Goal: Task Accomplishment & Management: Manage account settings

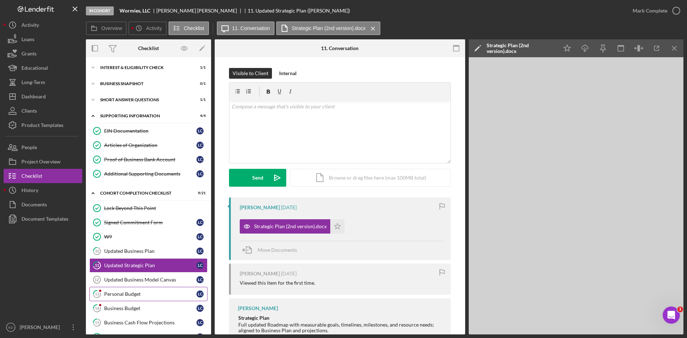
scroll to position [51, 0]
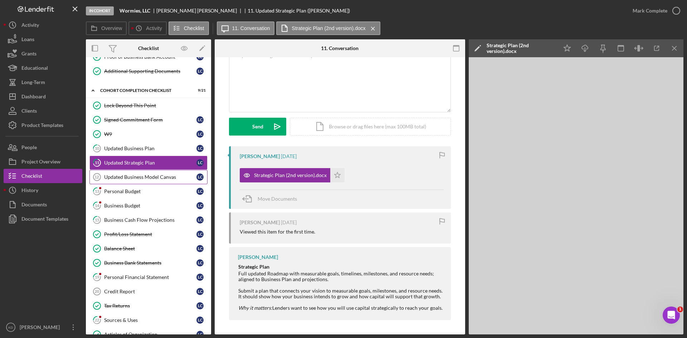
click at [153, 176] on div "Updated Business Model Canvas" at bounding box center [150, 177] width 92 height 6
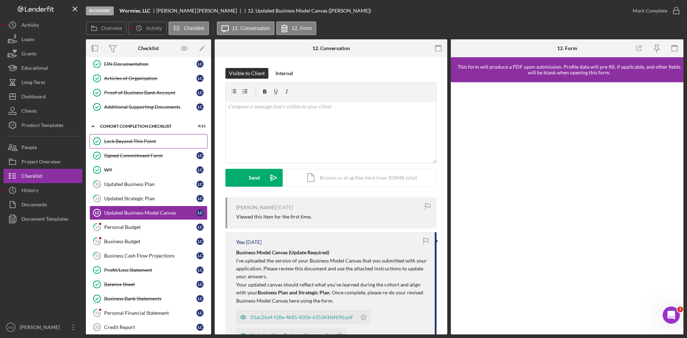
scroll to position [139, 0]
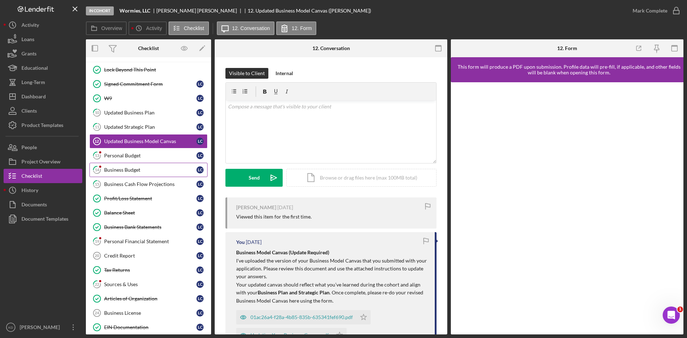
click at [144, 168] on div "Business Budget" at bounding box center [150, 170] width 92 height 6
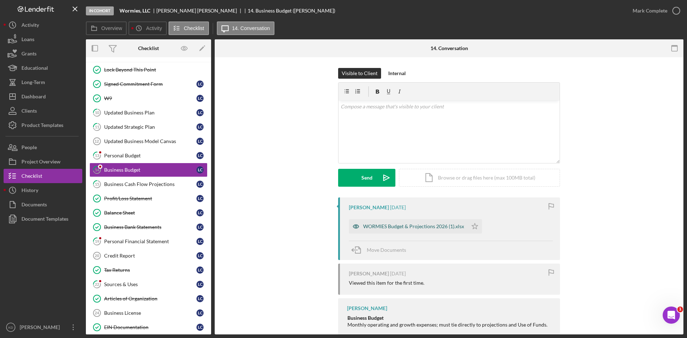
click at [433, 227] on div "WORMIES Budget & Projections 2026 (1).xlsx" at bounding box center [413, 227] width 101 height 6
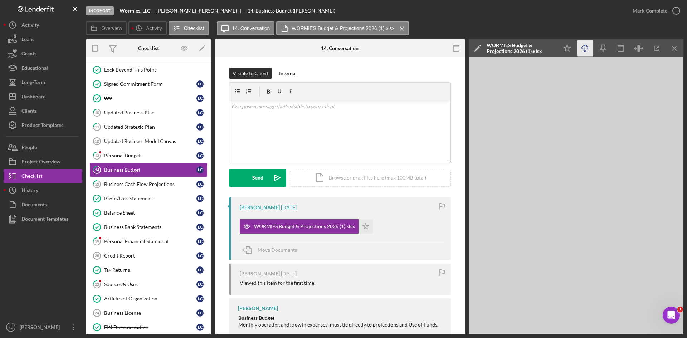
click at [588, 49] on icon "button" at bounding box center [585, 47] width 6 height 4
click at [139, 183] on div "Business Cash Flow Projections" at bounding box center [150, 184] width 92 height 6
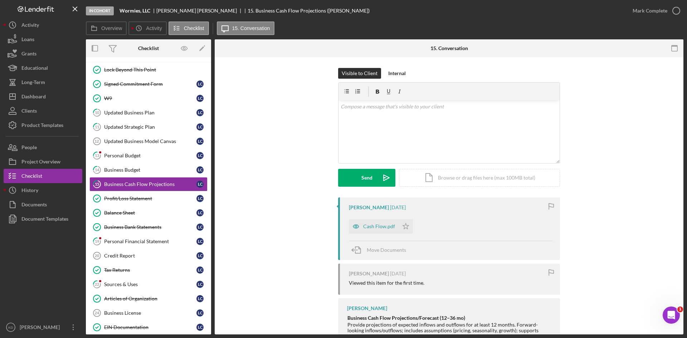
click at [668, 178] on div "Visible to Client Internal v Color teal Color pink Remove color Add row above A…" at bounding box center [449, 133] width 447 height 130
click at [373, 226] on div "Cash Flow.pdf" at bounding box center [379, 227] width 32 height 6
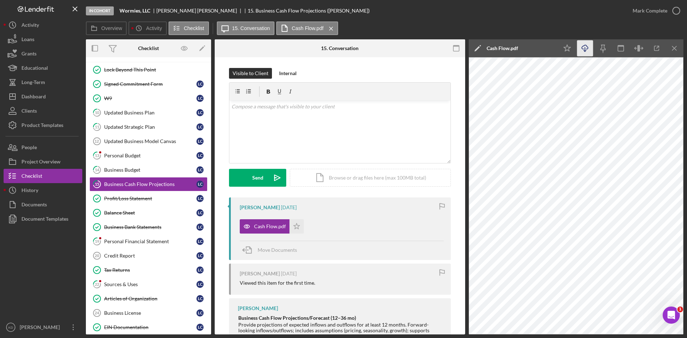
click at [585, 50] on icon "Icon/Download" at bounding box center [585, 48] width 16 height 16
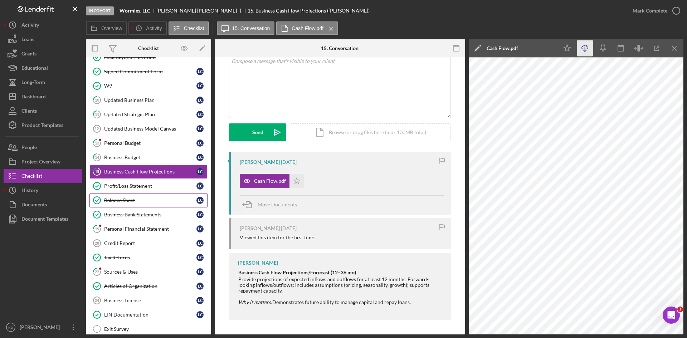
scroll to position [139, 0]
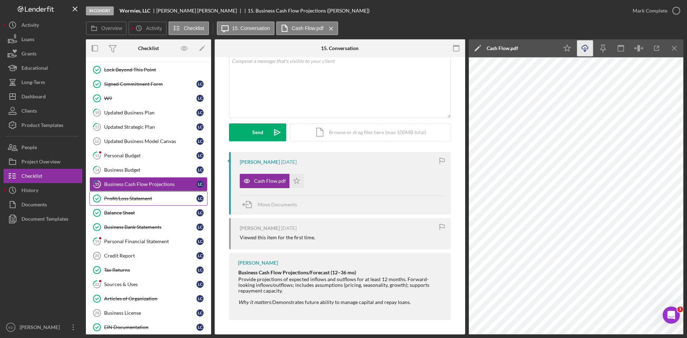
click at [150, 200] on div "Profit/Loss Statement" at bounding box center [150, 199] width 92 height 6
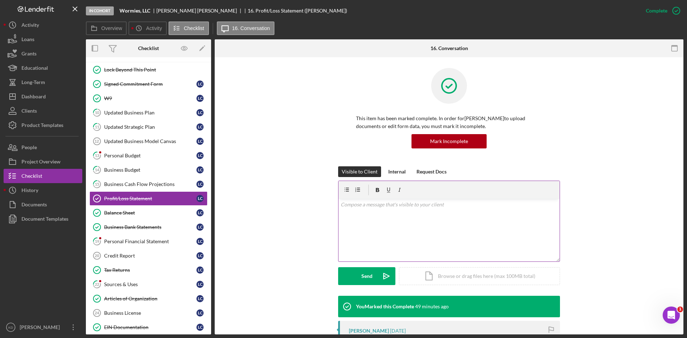
scroll to position [107, 0]
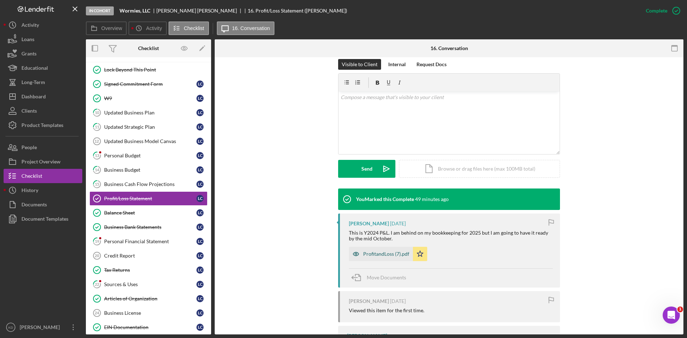
click at [379, 253] on div "ProfitandLoss (7).pdf" at bounding box center [386, 254] width 46 height 6
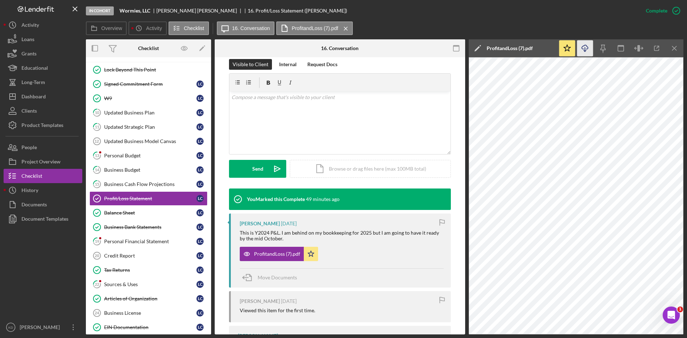
click at [586, 48] on icon "Icon/Download" at bounding box center [585, 48] width 16 height 16
click at [117, 213] on div "Balance Sheet" at bounding box center [150, 213] width 92 height 6
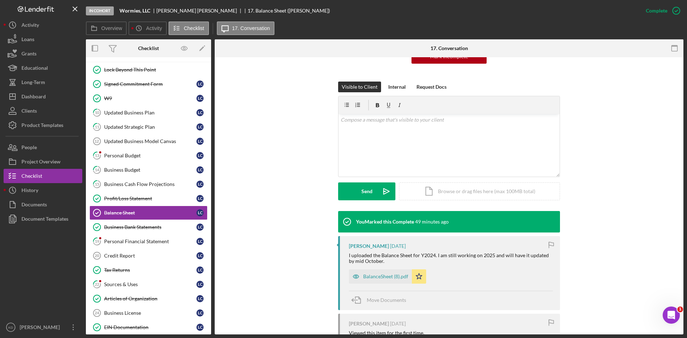
scroll to position [143, 0]
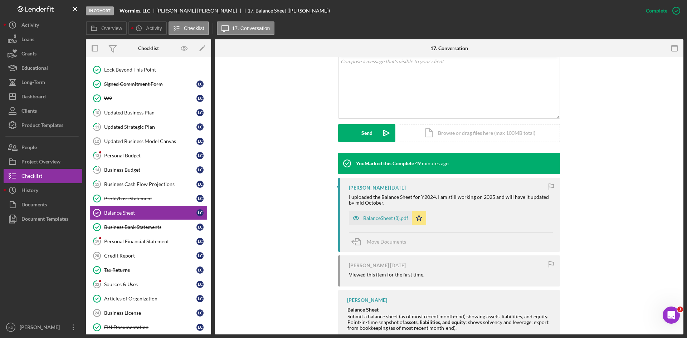
click at [392, 218] on div "BalanceSheet (8).pdf" at bounding box center [385, 218] width 45 height 6
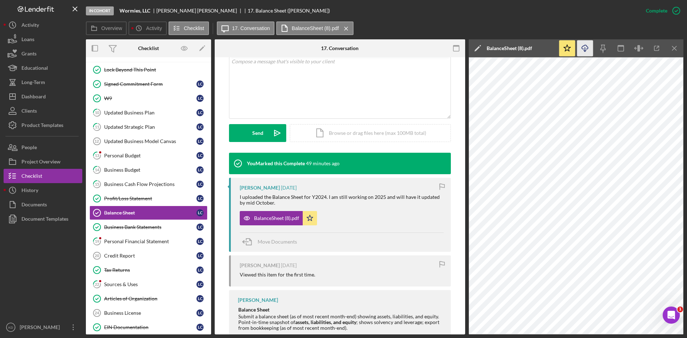
click at [583, 47] on icon "Icon/Download" at bounding box center [585, 48] width 16 height 16
click at [128, 157] on div "Personal Budget" at bounding box center [150, 156] width 92 height 6
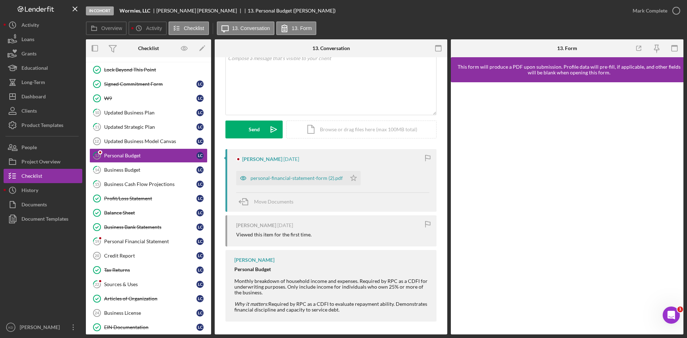
scroll to position [50, 0]
click at [285, 180] on div "personal-financial-statement-form (2).pdf" at bounding box center [297, 177] width 92 height 6
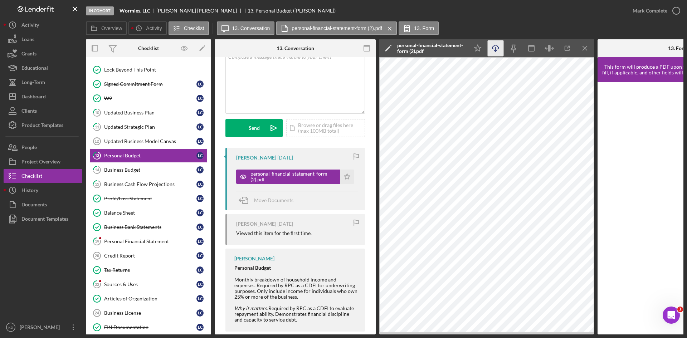
click at [499, 51] on icon "Icon/Download" at bounding box center [496, 48] width 16 height 16
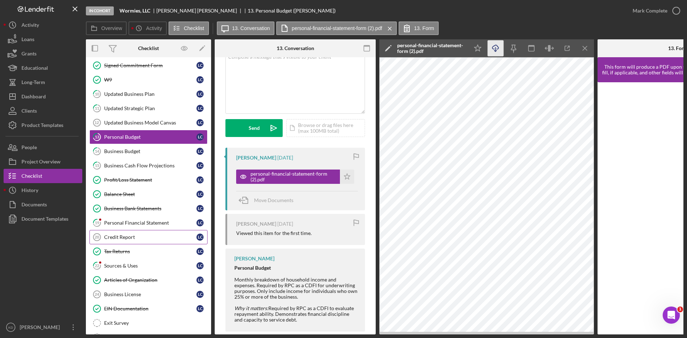
scroll to position [174, 0]
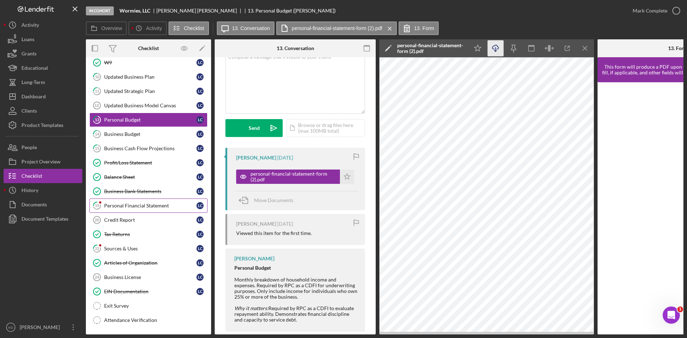
click at [139, 207] on div "Personal Financial Statement" at bounding box center [150, 206] width 92 height 6
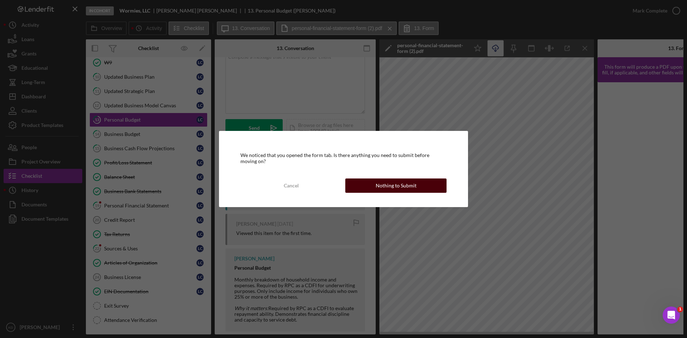
click at [393, 190] on div "Nothing to Submit" at bounding box center [396, 186] width 41 height 14
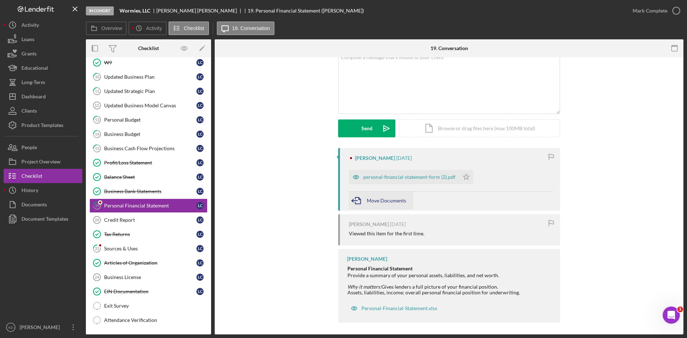
scroll to position [52, 0]
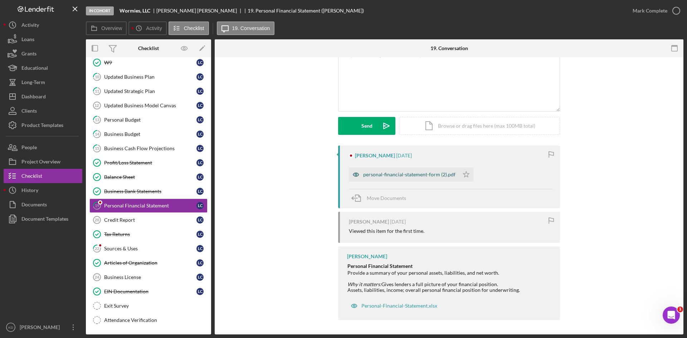
click at [382, 175] on div "personal-financial-statement-form (2).pdf" at bounding box center [409, 175] width 92 height 6
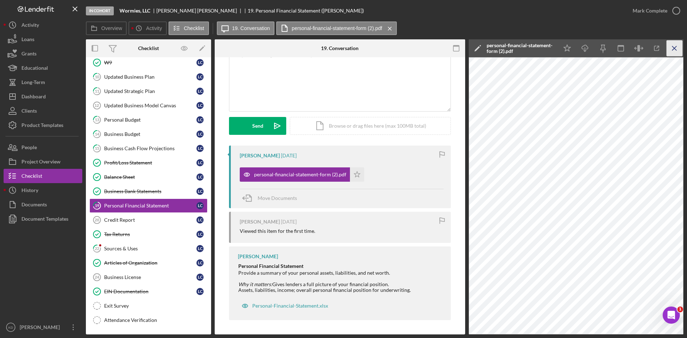
click at [674, 52] on icon "Icon/Menu Close" at bounding box center [675, 48] width 16 height 16
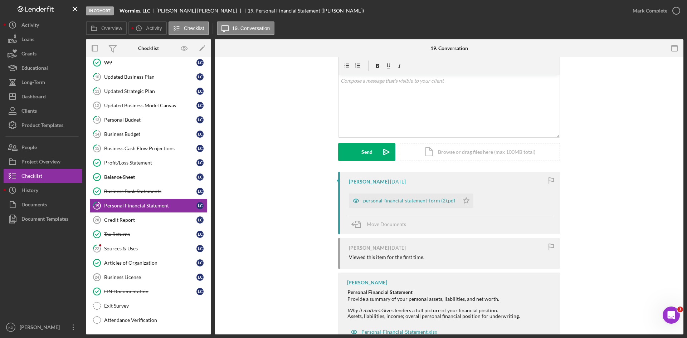
scroll to position [0, 0]
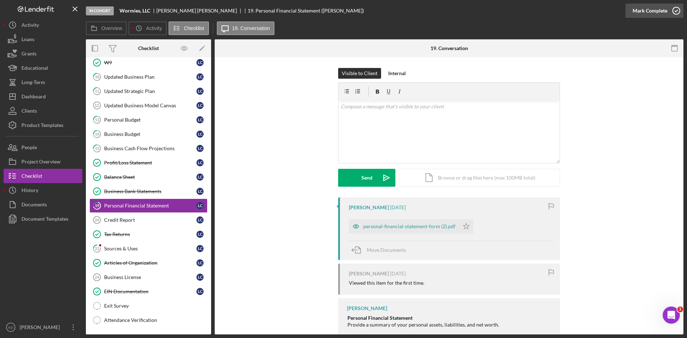
click at [672, 13] on icon "button" at bounding box center [677, 11] width 18 height 18
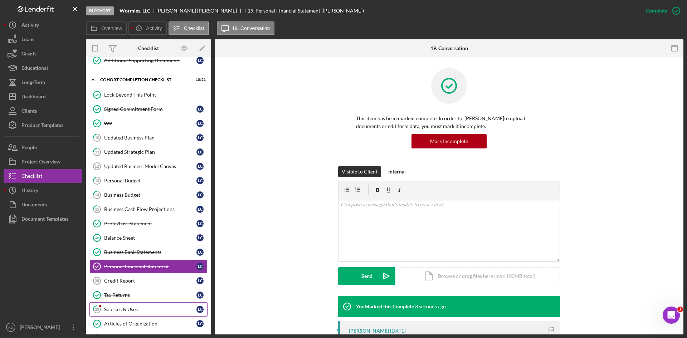
scroll to position [103, 0]
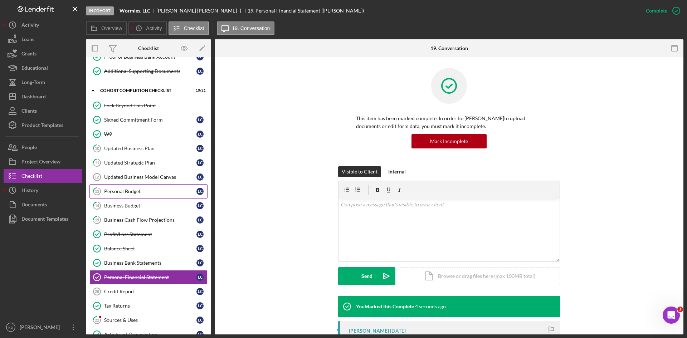
click at [122, 193] on div "Personal Budget" at bounding box center [150, 192] width 92 height 6
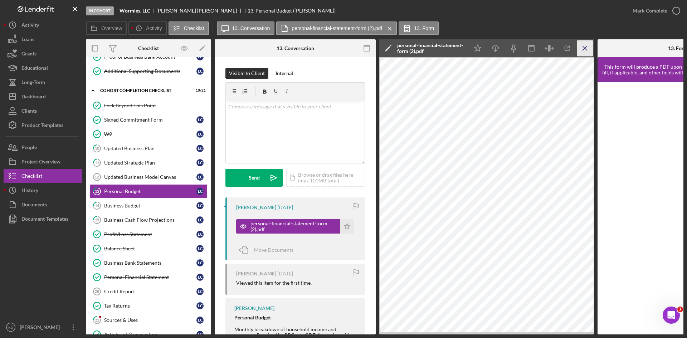
click at [586, 50] on icon "Icon/Menu Close" at bounding box center [585, 48] width 16 height 16
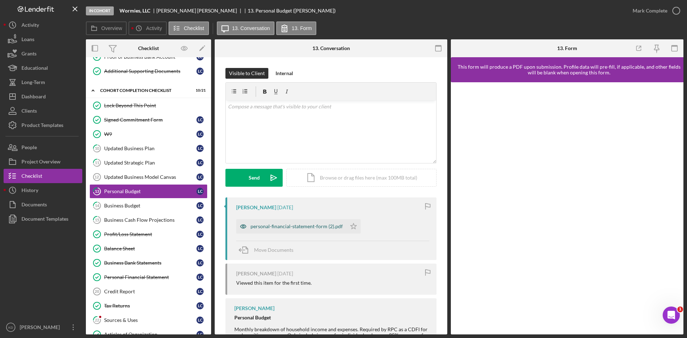
click at [298, 226] on div "personal-financial-statement-form (2).pdf" at bounding box center [297, 227] width 92 height 6
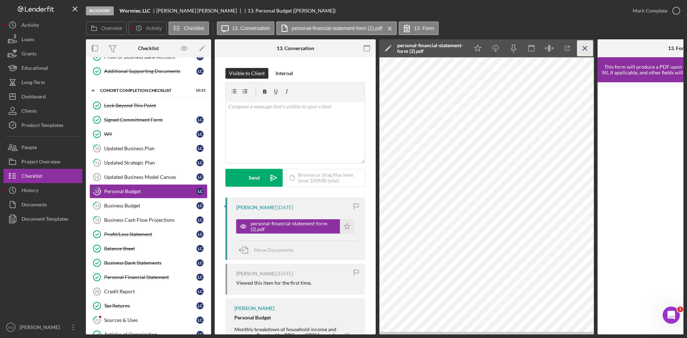
click at [585, 51] on icon "Icon/Menu Close" at bounding box center [585, 48] width 16 height 16
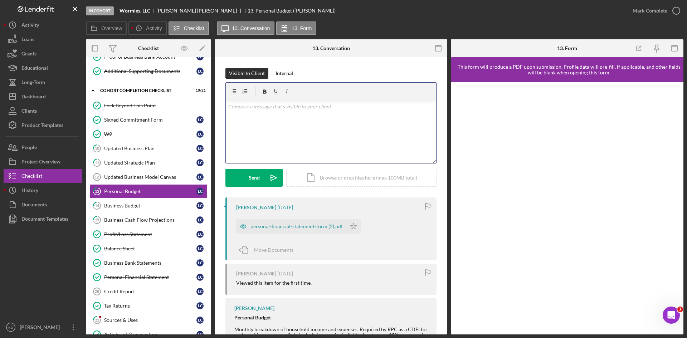
click at [276, 121] on div "v Color teal Color pink Remove color Add row above Add row below Add column bef…" at bounding box center [331, 132] width 210 height 63
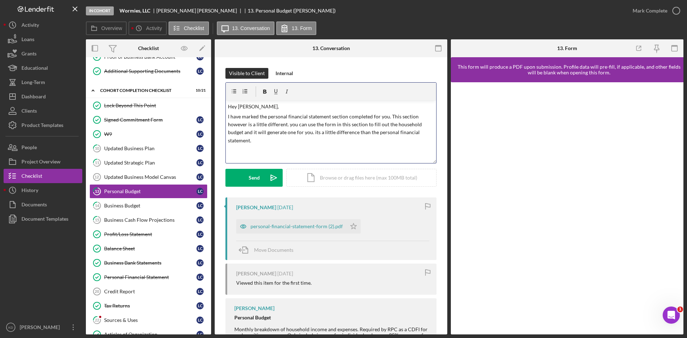
click at [256, 187] on div "Visible to Client Internal v Color teal Color pink Remove color Add row above A…" at bounding box center [331, 133] width 211 height 130
click at [266, 178] on icon "Icon/icon-invite-send" at bounding box center [274, 178] width 18 height 18
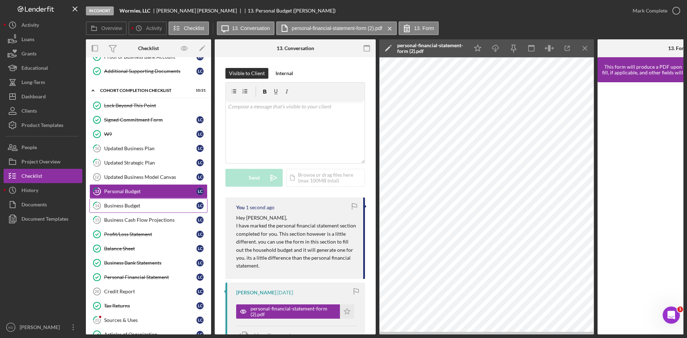
click at [146, 208] on div "Business Budget" at bounding box center [150, 206] width 92 height 6
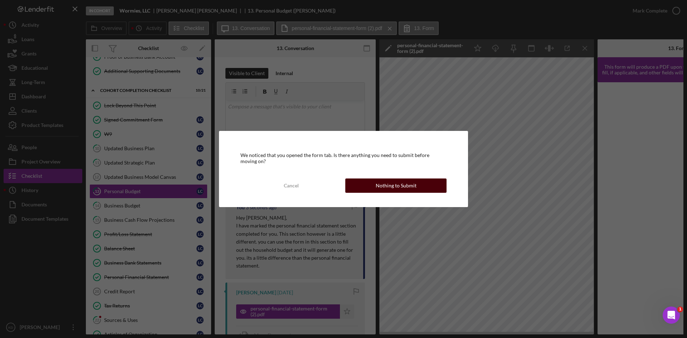
click at [409, 188] on div "Nothing to Submit" at bounding box center [396, 186] width 41 height 14
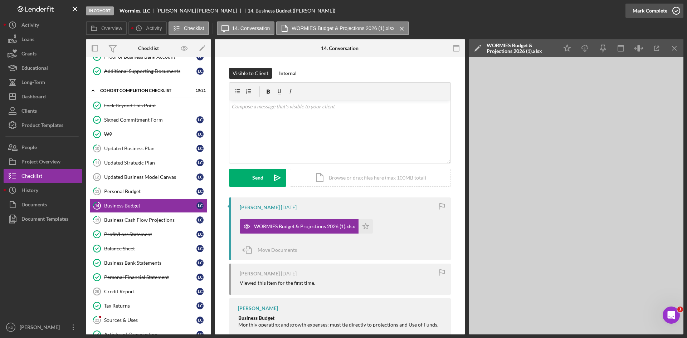
click at [671, 12] on icon "button" at bounding box center [677, 11] width 18 height 18
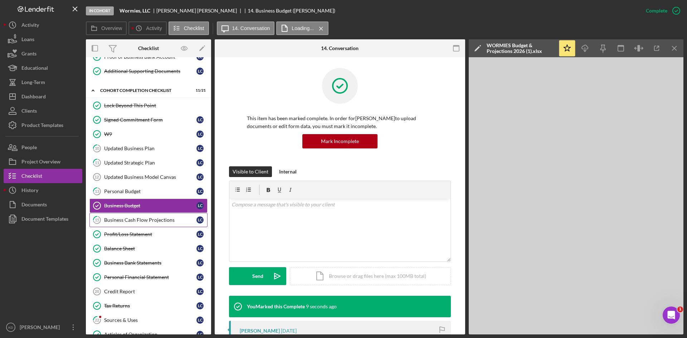
click at [142, 224] on link "15 Business Cash Flow Projections L C" at bounding box center [148, 220] width 118 height 14
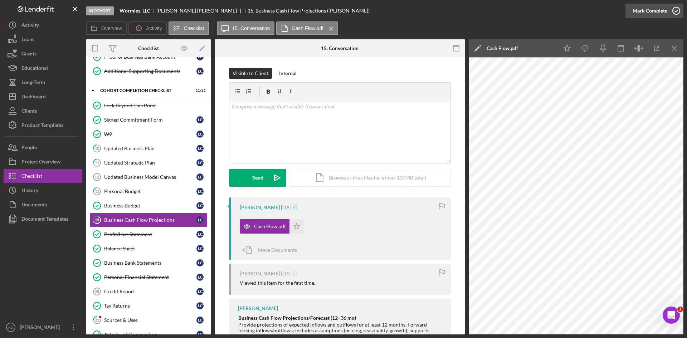
click at [672, 14] on icon "button" at bounding box center [677, 11] width 18 height 18
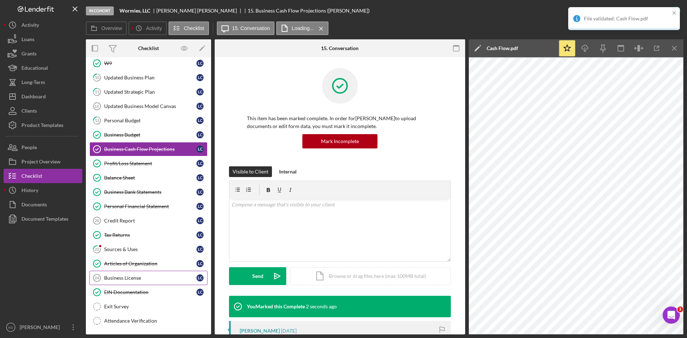
scroll to position [174, 0]
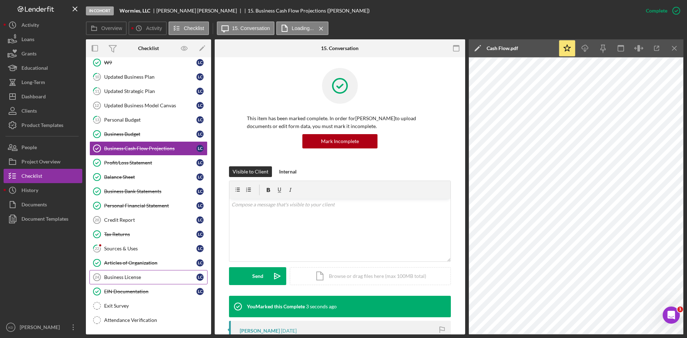
click at [145, 278] on div "Business License" at bounding box center [150, 278] width 92 height 6
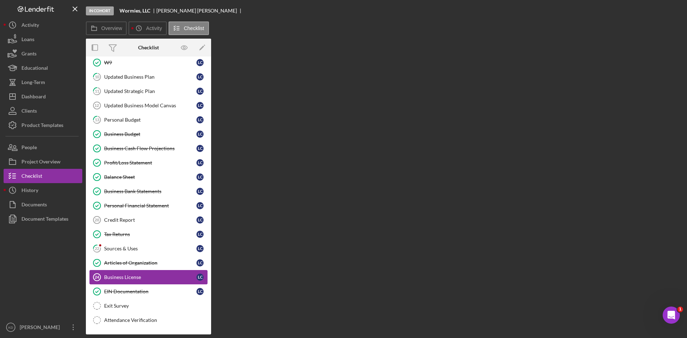
scroll to position [174, 0]
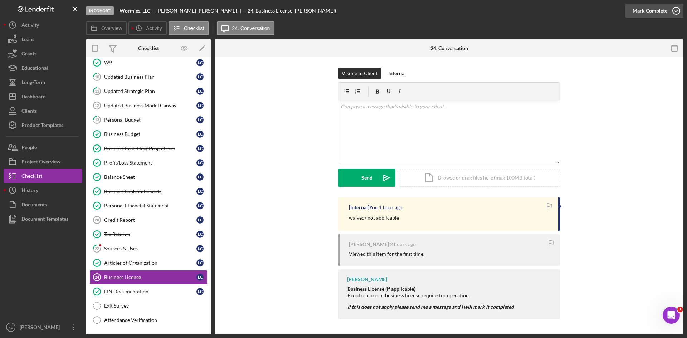
click at [666, 10] on div "Mark Complete" at bounding box center [650, 11] width 35 height 14
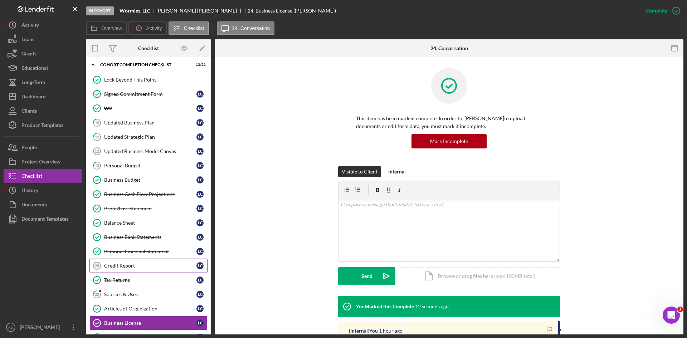
scroll to position [139, 0]
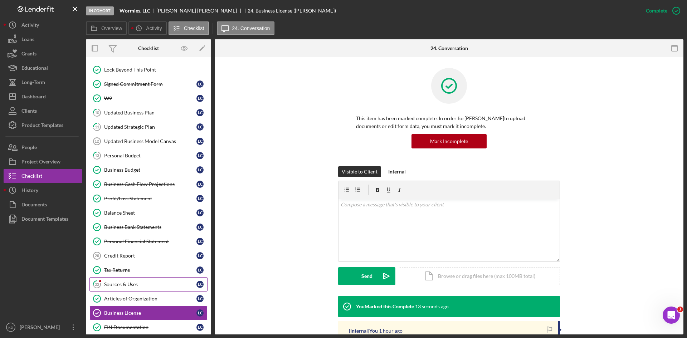
click at [133, 285] on div "Sources & Uses" at bounding box center [150, 285] width 92 height 6
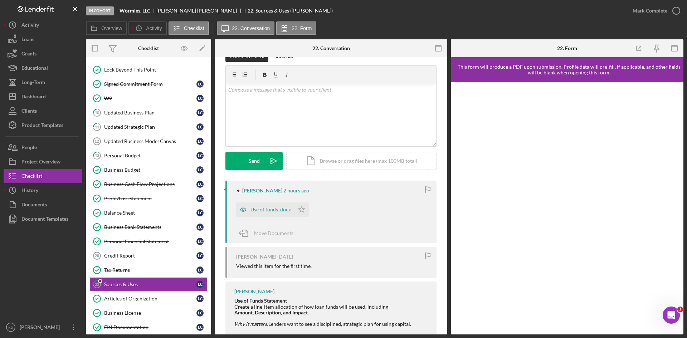
scroll to position [33, 0]
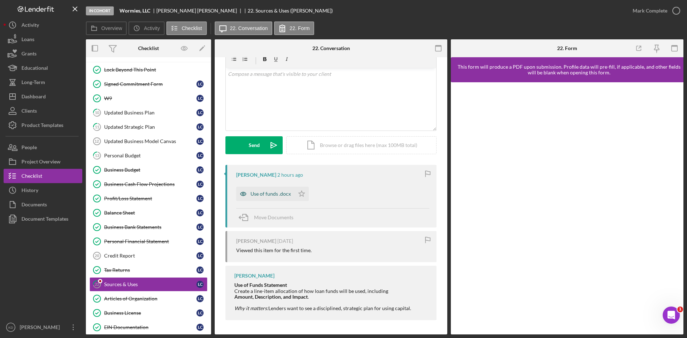
click at [256, 193] on div "Use of funds .docx" at bounding box center [271, 194] width 40 height 6
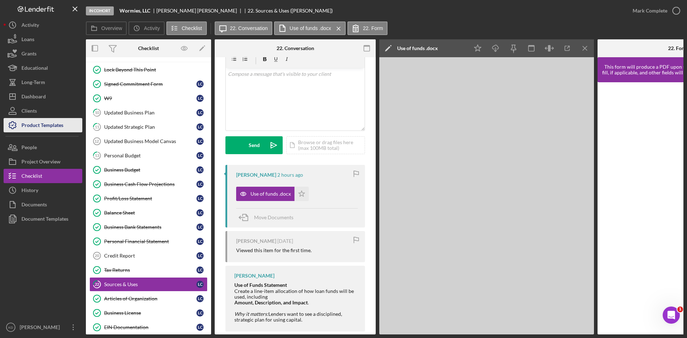
click at [58, 124] on div "Product Templates" at bounding box center [42, 126] width 42 height 16
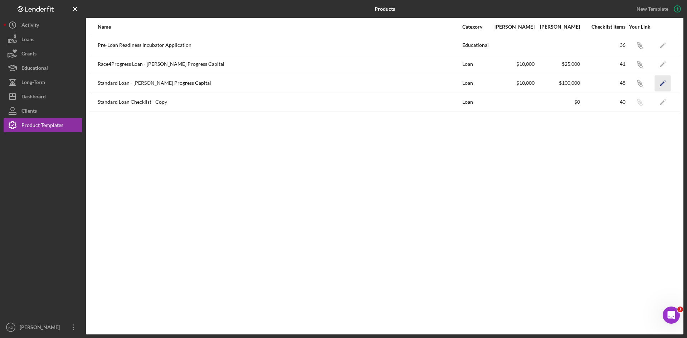
click at [659, 83] on icon "Icon/Edit" at bounding box center [663, 83] width 16 height 16
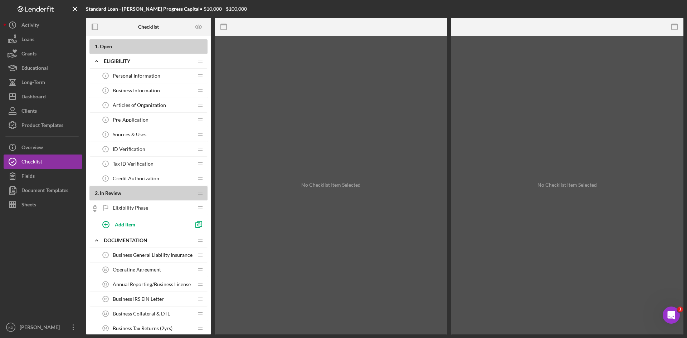
click at [133, 135] on span "Sources & Uses" at bounding box center [130, 135] width 34 height 6
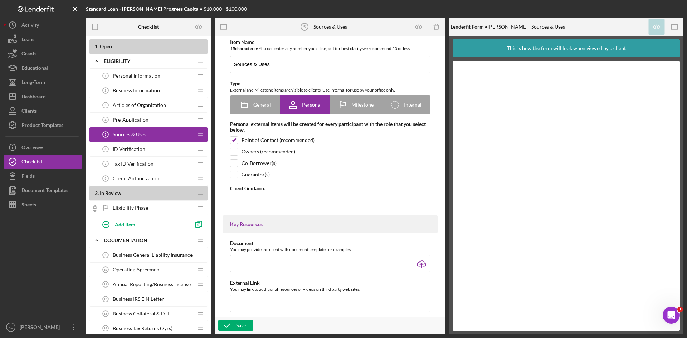
type textarea "<div>We want to know how you plan to use these funds, if approved. The more det…"
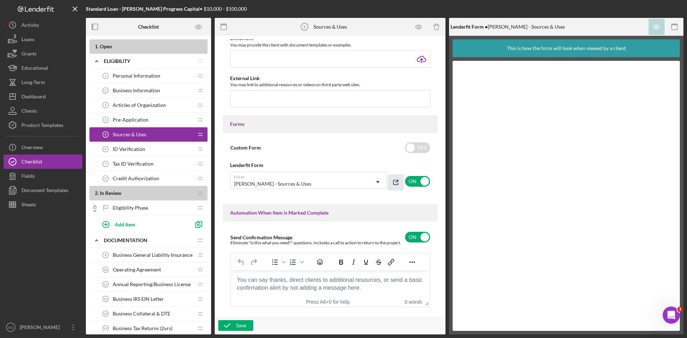
scroll to position [322, 0]
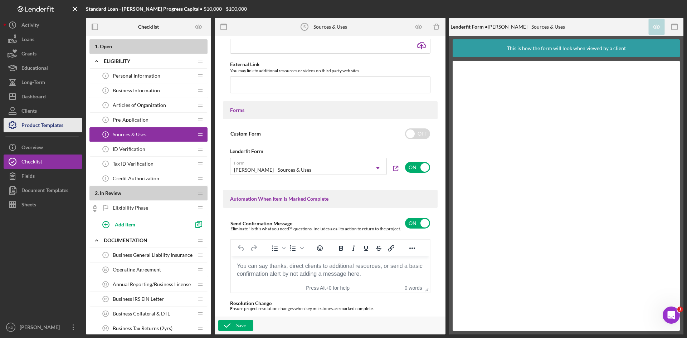
click at [40, 124] on div "Product Templates" at bounding box center [42, 126] width 42 height 16
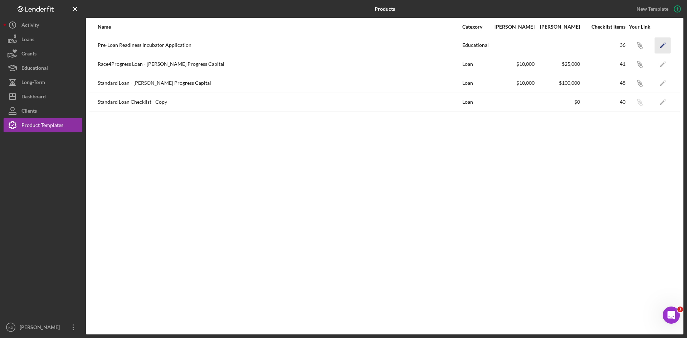
click at [665, 44] on icon "Icon/Edit" at bounding box center [663, 45] width 16 height 16
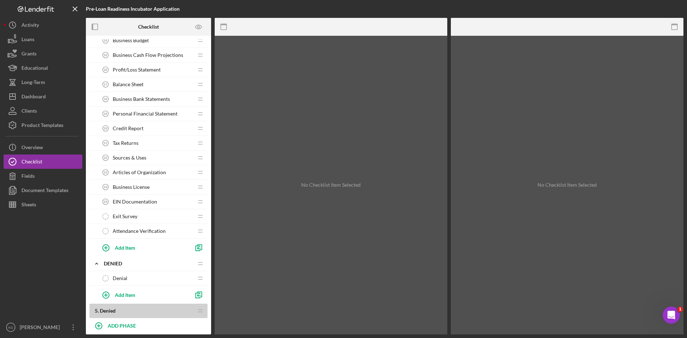
scroll to position [567, 0]
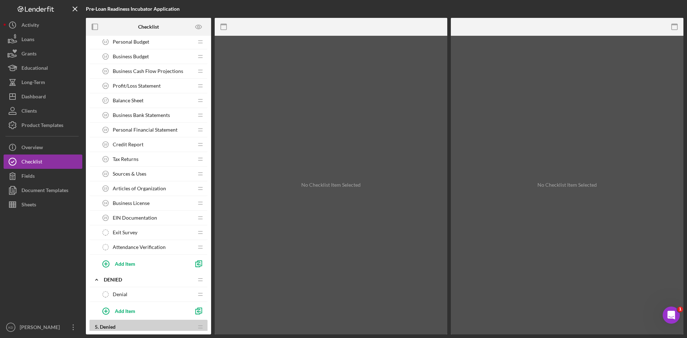
click at [131, 174] on span "Sources & Uses" at bounding box center [130, 174] width 34 height 6
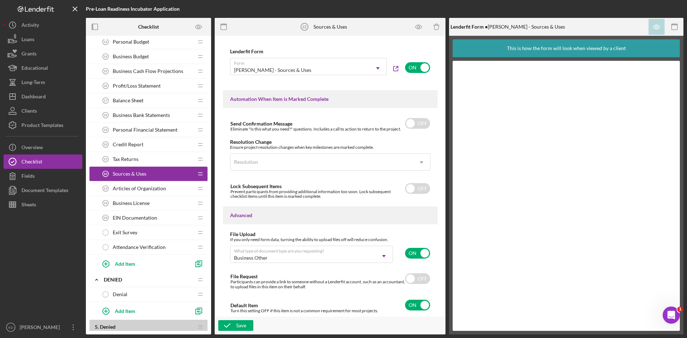
scroll to position [422, 0]
click at [45, 95] on div "Dashboard" at bounding box center [33, 97] width 24 height 16
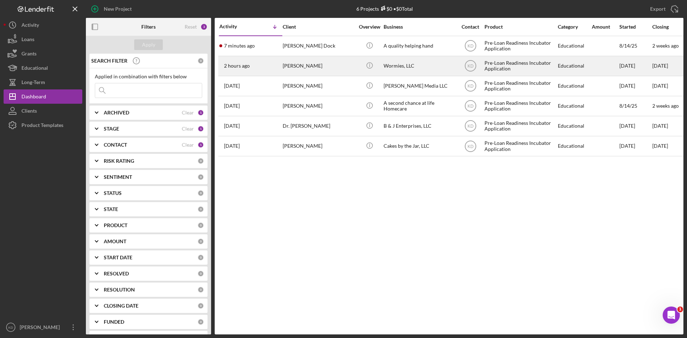
click at [312, 67] on div "Luis Chen" at bounding box center [319, 66] width 72 height 19
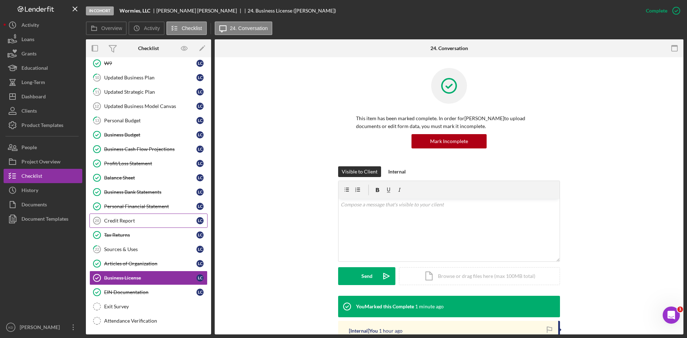
scroll to position [113, 0]
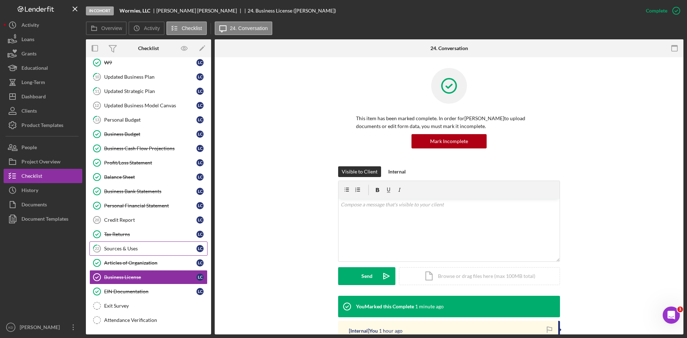
click at [123, 251] on div "Sources & Uses" at bounding box center [150, 249] width 92 height 6
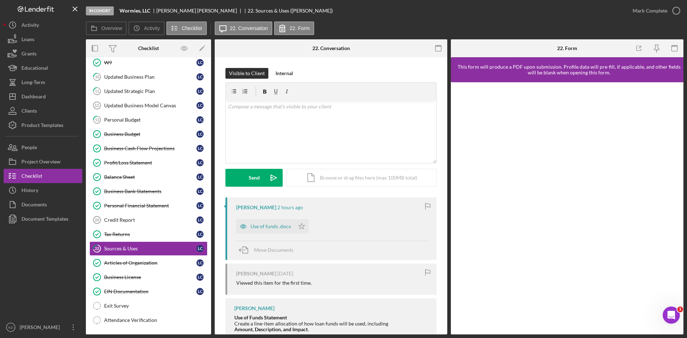
scroll to position [33, 0]
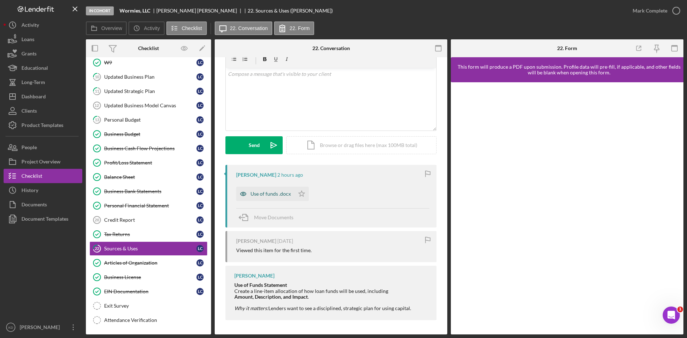
click at [255, 194] on div "Use of funds .docx" at bounding box center [271, 194] width 40 height 6
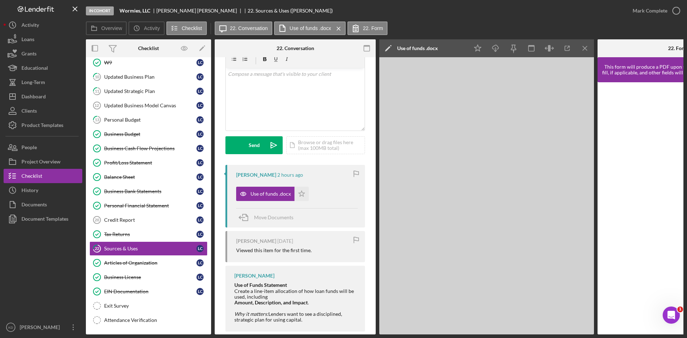
click at [330, 202] on div "Luis Chen 2 hours ago Use of funds .docx Icon/Star Move Documents" at bounding box center [296, 196] width 140 height 63
click at [581, 53] on icon "Icon/Menu Close" at bounding box center [585, 48] width 16 height 16
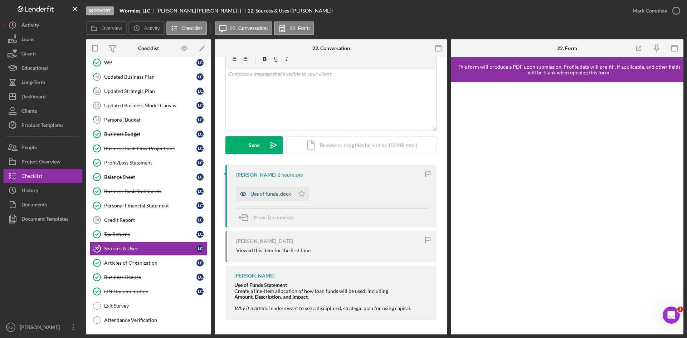
click at [255, 197] on div "Use of funds .docx" at bounding box center [271, 194] width 40 height 6
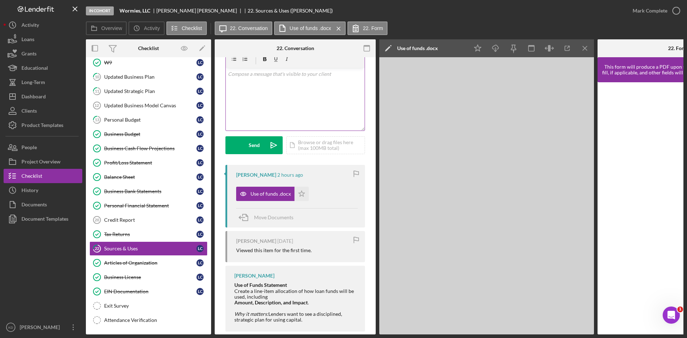
click at [261, 88] on div "v Color teal Color pink Remove color Add row above Add row below Add column bef…" at bounding box center [295, 99] width 139 height 63
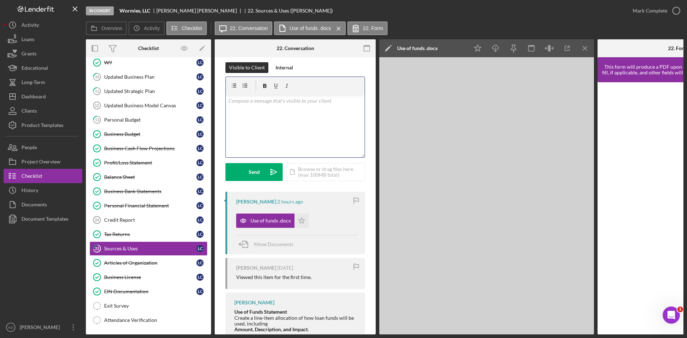
scroll to position [0, 0]
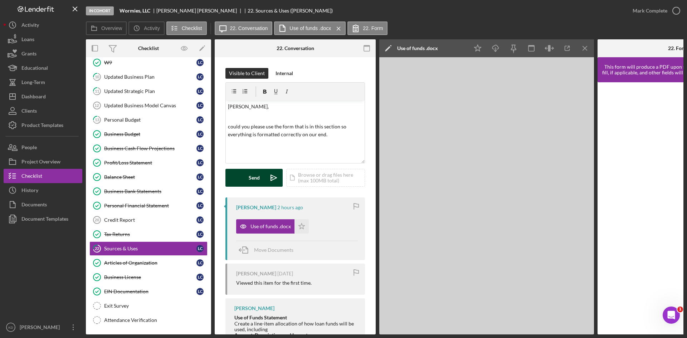
click at [257, 175] on div "Send" at bounding box center [254, 178] width 11 height 18
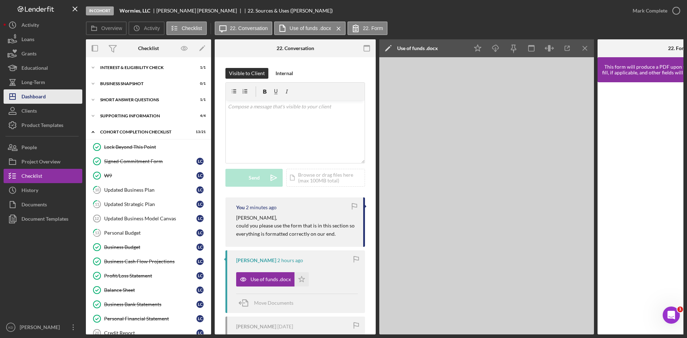
click at [47, 97] on button "Icon/Dashboard Dashboard" at bounding box center [43, 96] width 79 height 14
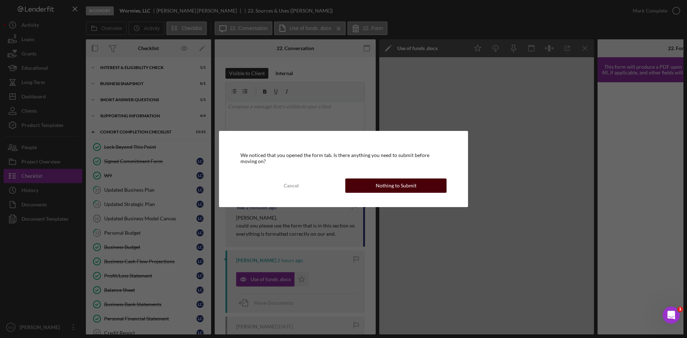
click at [429, 187] on button "Nothing to Submit" at bounding box center [395, 186] width 101 height 14
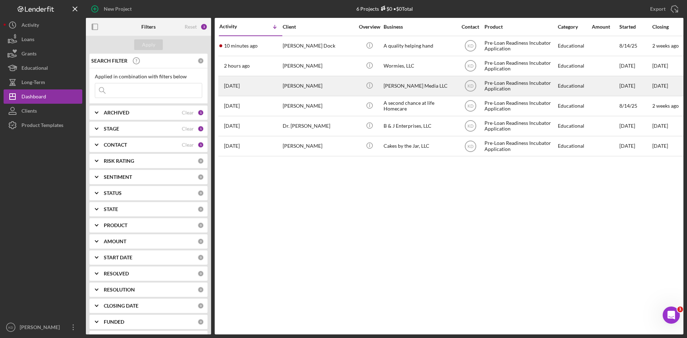
click at [324, 86] on div "Leilani Wells" at bounding box center [319, 86] width 72 height 19
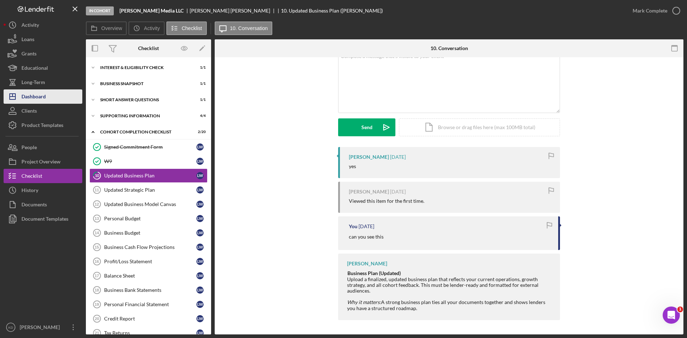
click at [35, 98] on div "Dashboard" at bounding box center [33, 97] width 24 height 16
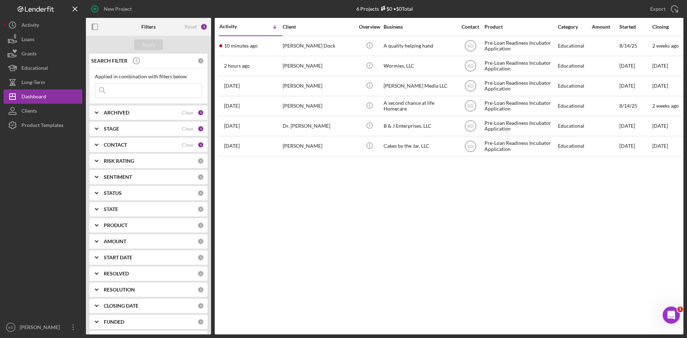
click at [337, 234] on div "Activity Icon/Table Sort Arrow Client Overview Business Contact Product Categor…" at bounding box center [449, 176] width 469 height 317
click at [353, 250] on div "Activity Icon/Table Sort Arrow Client Overview Business Contact Product Categor…" at bounding box center [449, 176] width 469 height 317
click at [473, 274] on div "Activity Icon/Table Sort Arrow Client Overview Business Contact Product Categor…" at bounding box center [449, 176] width 469 height 317
click at [565, 200] on div "Activity Icon/Table Sort Arrow Client Overview Business Contact Product Categor…" at bounding box center [449, 176] width 469 height 317
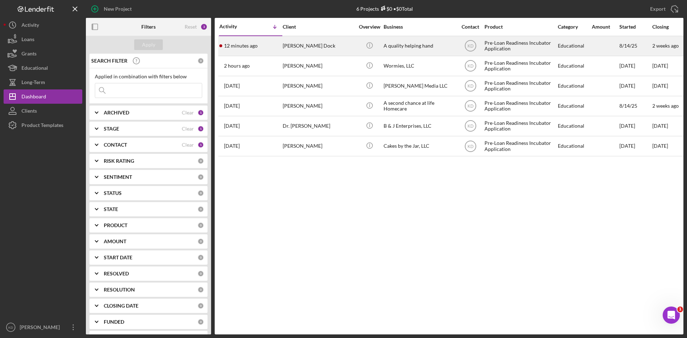
click at [338, 46] on div "Abraham Dock" at bounding box center [319, 46] width 72 height 19
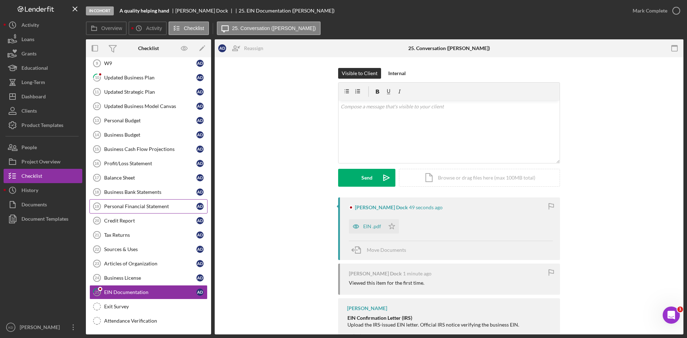
scroll to position [129, 0]
click at [360, 228] on icon "button" at bounding box center [356, 226] width 14 height 14
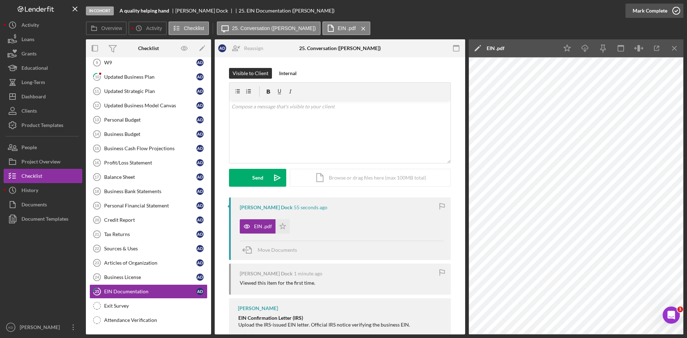
click at [676, 10] on icon "button" at bounding box center [677, 11] width 18 height 18
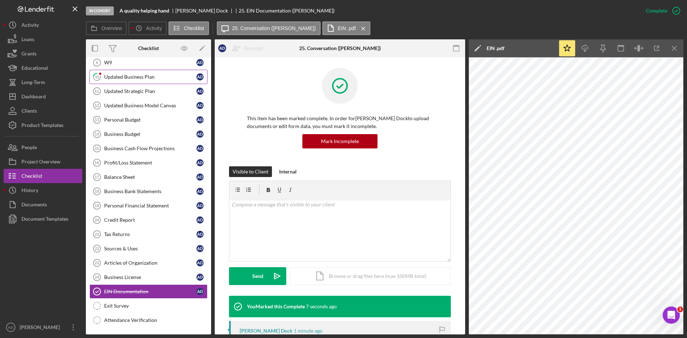
click at [148, 79] on div "Updated Business Plan" at bounding box center [150, 77] width 92 height 6
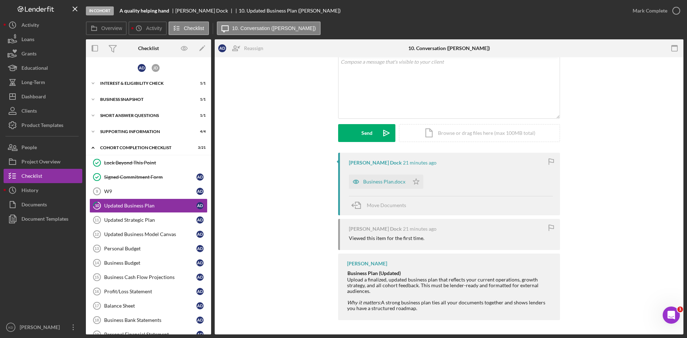
drag, startPoint x: 615, startPoint y: 129, endPoint x: 609, endPoint y: 129, distance: 5.4
click at [615, 129] on div "Visible to Client Internal Request Docs v Color teal Color pink Remove color Ad…" at bounding box center [449, 88] width 447 height 130
click at [44, 94] on div "Dashboard" at bounding box center [33, 97] width 24 height 16
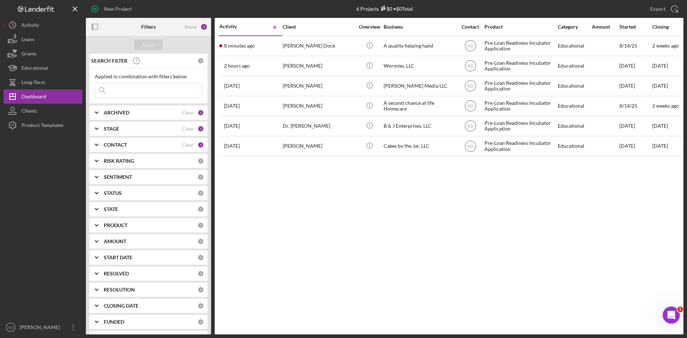
click at [100, 146] on icon "Icon/Expander" at bounding box center [97, 145] width 18 height 18
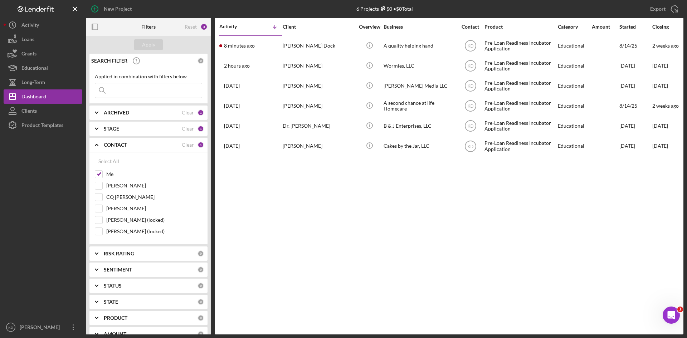
click at [100, 146] on icon "Icon/Expander" at bounding box center [97, 145] width 18 height 18
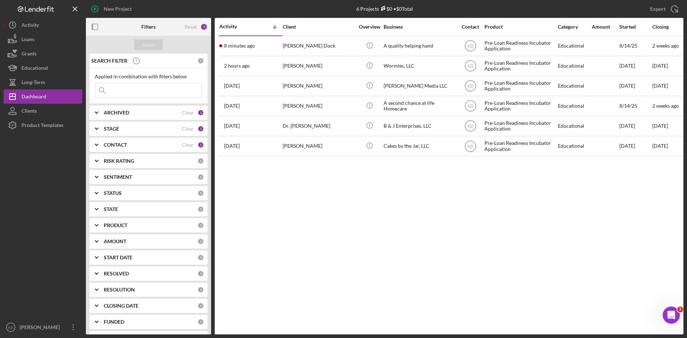
click at [103, 130] on icon "Icon/Expander" at bounding box center [97, 129] width 18 height 18
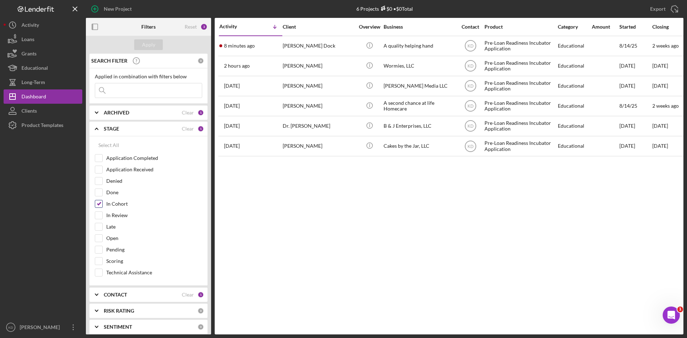
click at [100, 205] on input "In Cohort" at bounding box center [98, 203] width 7 height 7
checkbox input "false"
click at [101, 274] on input "Technical Assistance" at bounding box center [98, 272] width 7 height 7
checkbox input "true"
click at [145, 43] on div "Apply" at bounding box center [148, 44] width 13 height 11
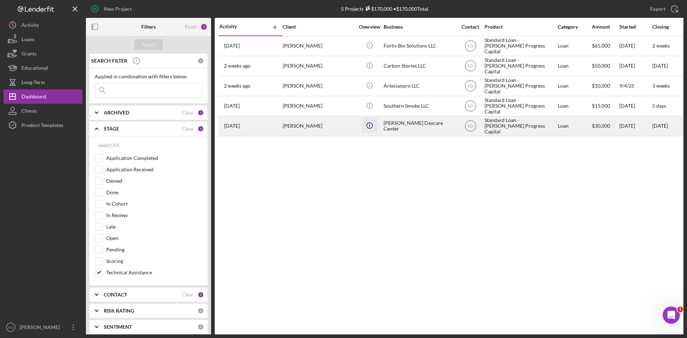
click at [371, 127] on icon "Icon/Info" at bounding box center [370, 125] width 16 height 16
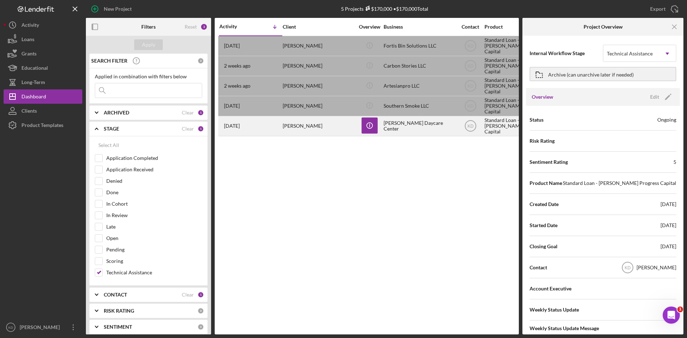
click at [415, 129] on div "[PERSON_NAME] Daycare Center" at bounding box center [420, 126] width 72 height 19
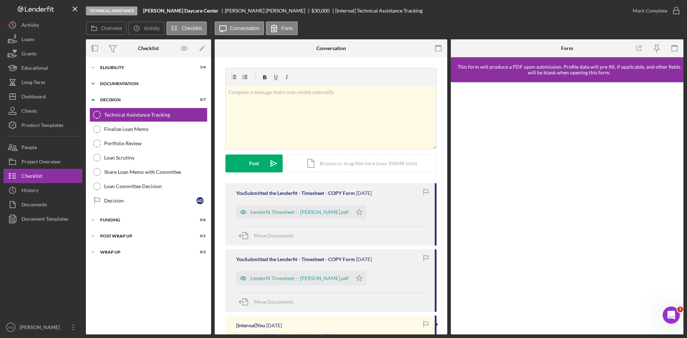
click at [109, 81] on div "Icon/Expander Documentation 0 / 23" at bounding box center [148, 84] width 125 height 14
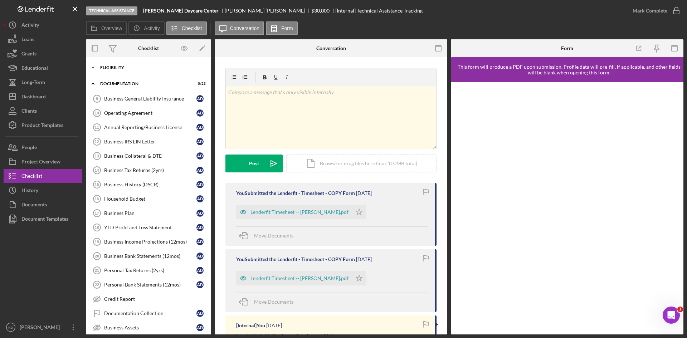
click at [107, 68] on div "Eligibility" at bounding box center [151, 68] width 102 height 4
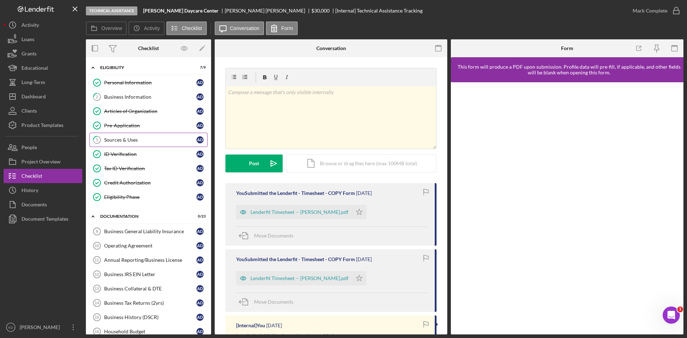
click at [129, 141] on div "Sources & Uses" at bounding box center [150, 140] width 92 height 6
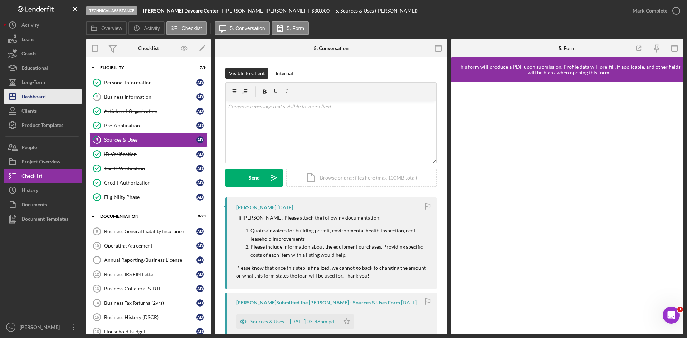
click at [33, 96] on div "Dashboard" at bounding box center [33, 97] width 24 height 16
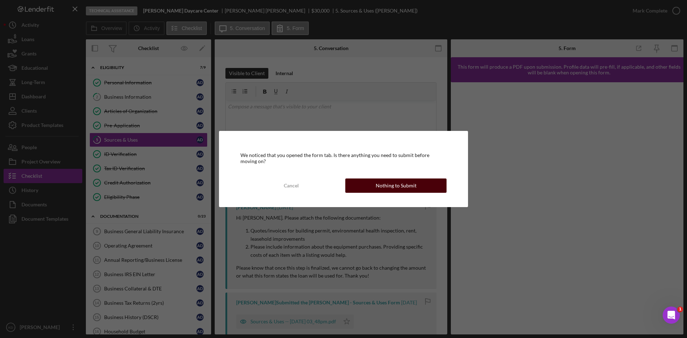
click at [355, 186] on button "Nothing to Submit" at bounding box center [395, 186] width 101 height 14
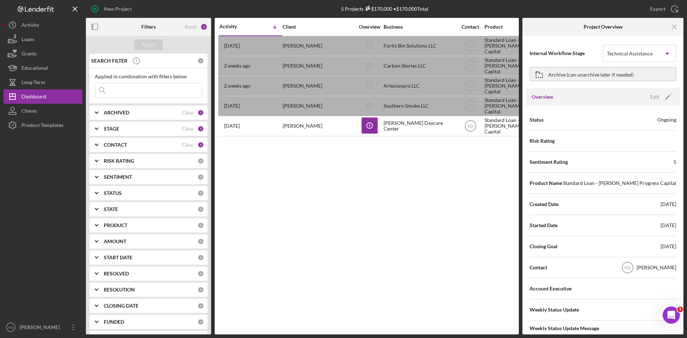
click at [111, 145] on b "CONTACT" at bounding box center [115, 145] width 23 height 6
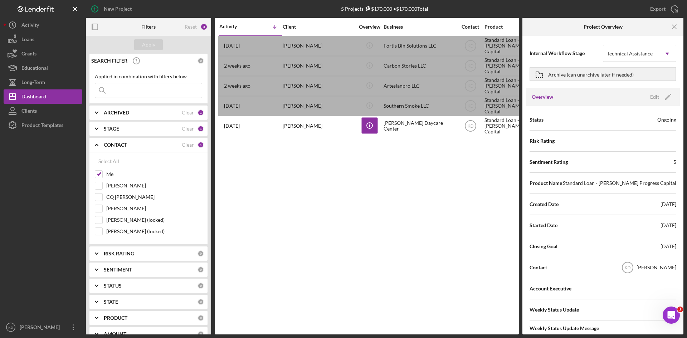
click at [112, 145] on b "CONTACT" at bounding box center [115, 145] width 23 height 6
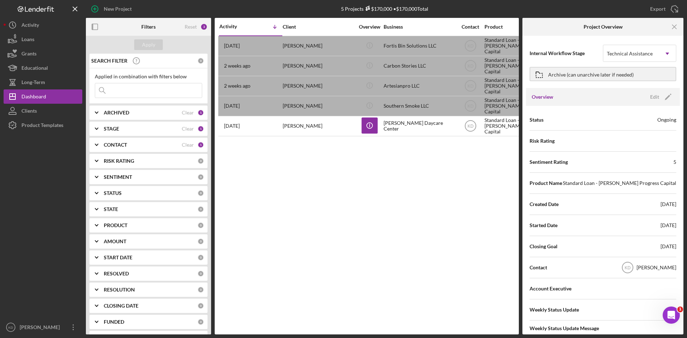
click at [111, 129] on b "STAGE" at bounding box center [111, 129] width 15 height 6
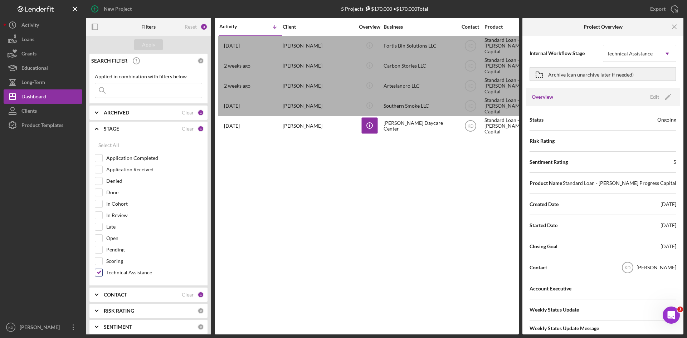
click at [100, 273] on input "Technical Assistance" at bounding box center [98, 272] width 7 height 7
checkbox input "false"
click at [99, 202] on input "In Cohort" at bounding box center [98, 203] width 7 height 7
checkbox input "true"
click at [148, 45] on div "Apply" at bounding box center [148, 44] width 13 height 11
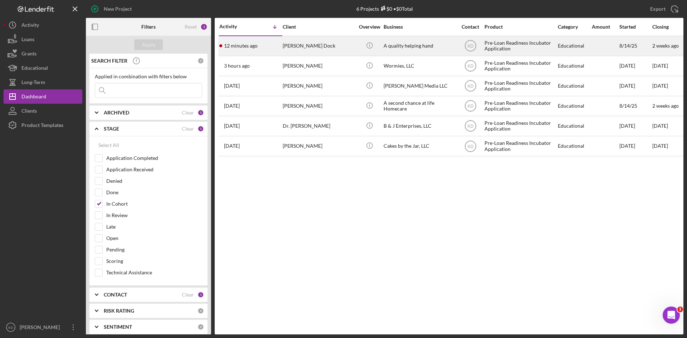
click at [336, 47] on div "Abraham Dock" at bounding box center [319, 46] width 72 height 19
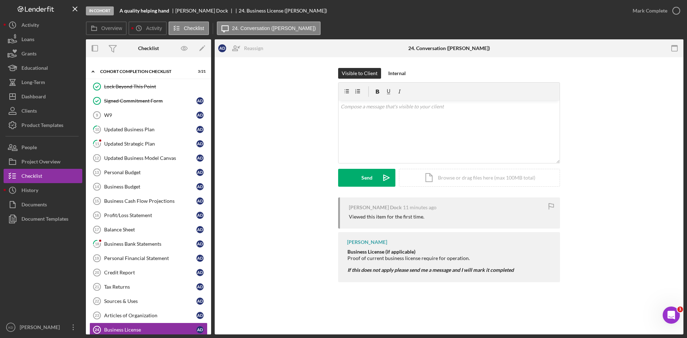
scroll to position [57, 0]
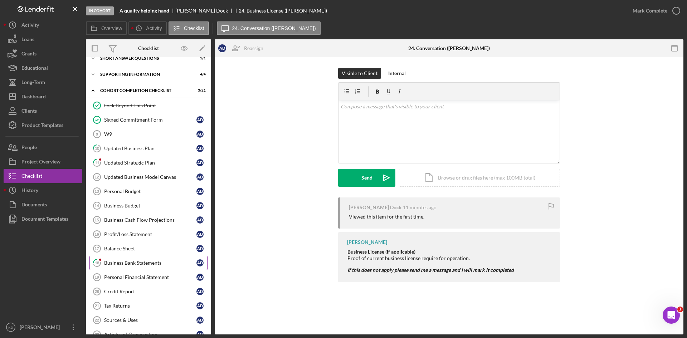
click at [138, 262] on div "Business Bank Statements" at bounding box center [150, 263] width 92 height 6
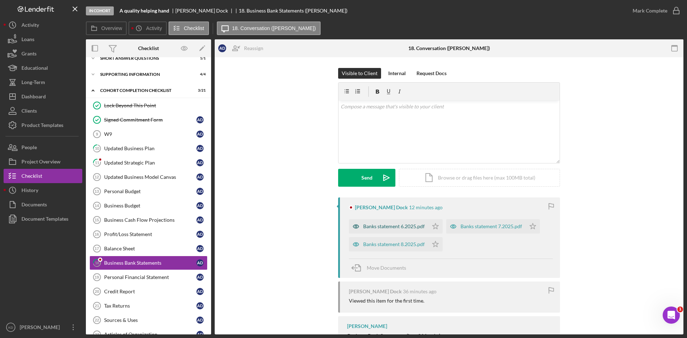
click at [410, 226] on div "Banks statement 6.2025.pdf" at bounding box center [394, 227] width 62 height 6
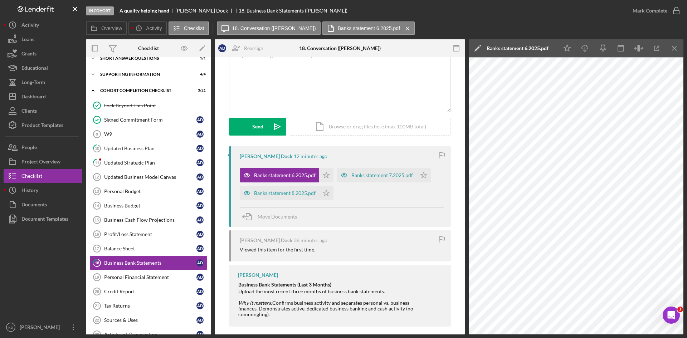
scroll to position [52, 0]
click at [327, 175] on polygon "button" at bounding box center [327, 174] width 6 height 6
click at [324, 191] on icon "Icon/Star" at bounding box center [326, 192] width 14 height 14
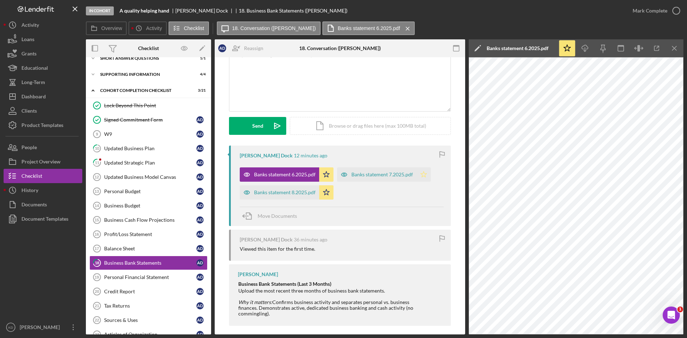
click at [423, 173] on polygon "button" at bounding box center [424, 174] width 6 height 6
click at [676, 11] on icon "button" at bounding box center [677, 11] width 18 height 18
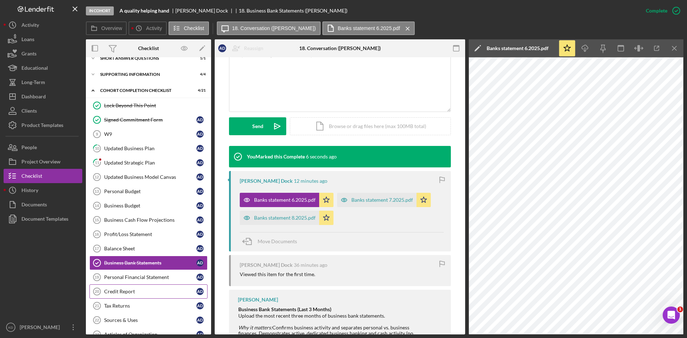
scroll to position [129, 0]
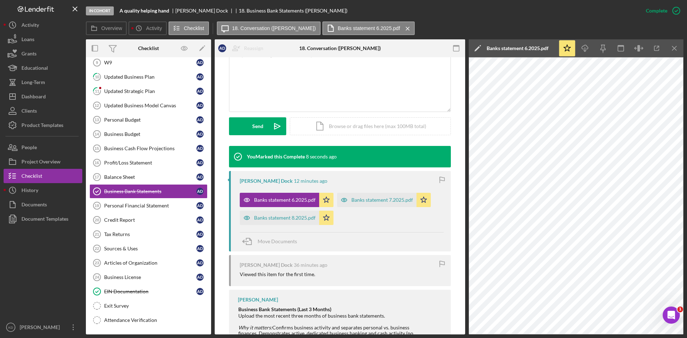
click at [454, 247] on div "This item has been marked complete. In order for Abraham Dock to upload documen…" at bounding box center [340, 136] width 251 height 459
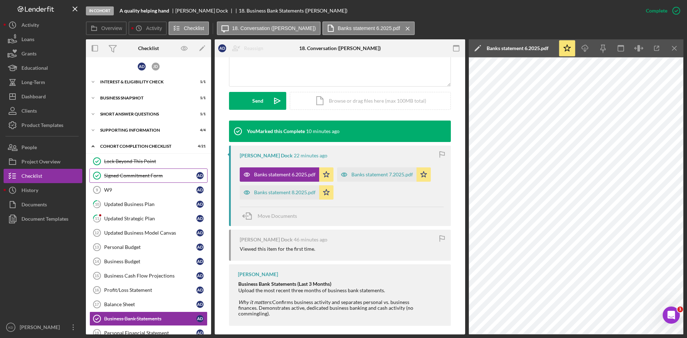
scroll to position [0, 0]
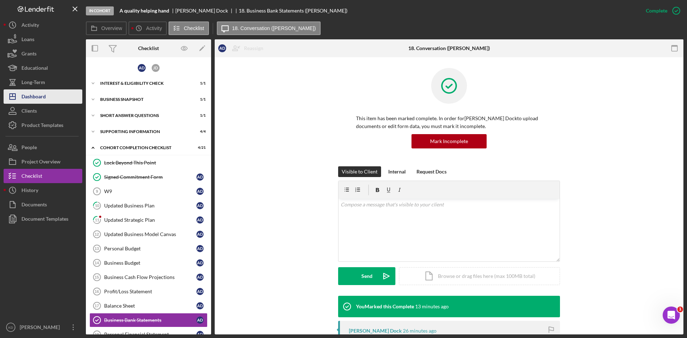
click at [47, 92] on button "Icon/Dashboard Dashboard" at bounding box center [43, 96] width 79 height 14
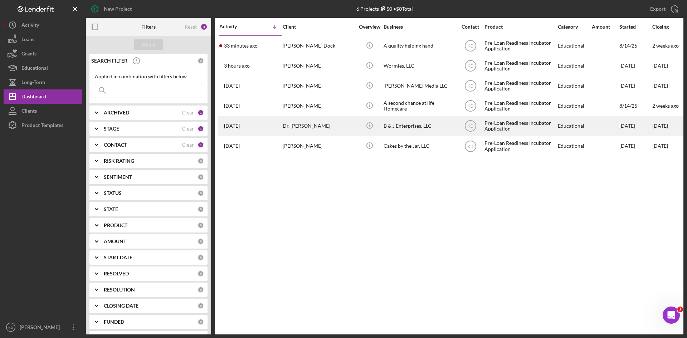
click at [4, 89] on button "Icon/Dashboard Dashboard" at bounding box center [43, 96] width 79 height 14
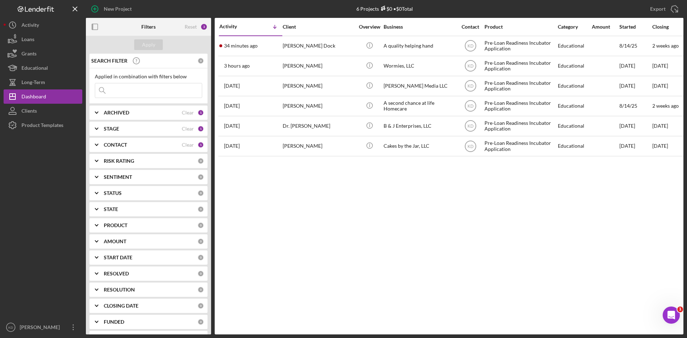
click at [100, 130] on icon "Icon/Expander" at bounding box center [97, 129] width 18 height 18
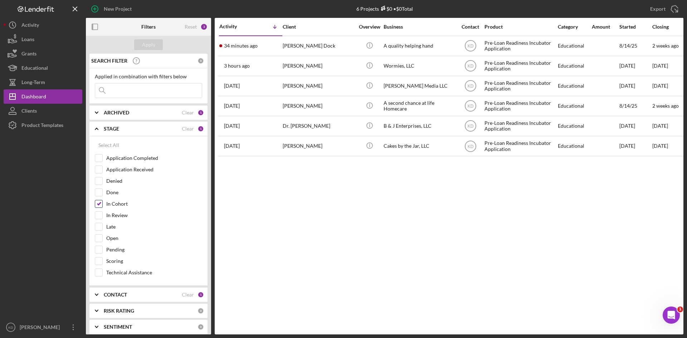
click at [99, 203] on input "In Cohort" at bounding box center [98, 203] width 7 height 7
checkbox input "false"
click at [102, 274] on input "Technical Assistance" at bounding box center [98, 272] width 7 height 7
checkbox input "true"
click at [149, 44] on div "Apply" at bounding box center [148, 44] width 13 height 11
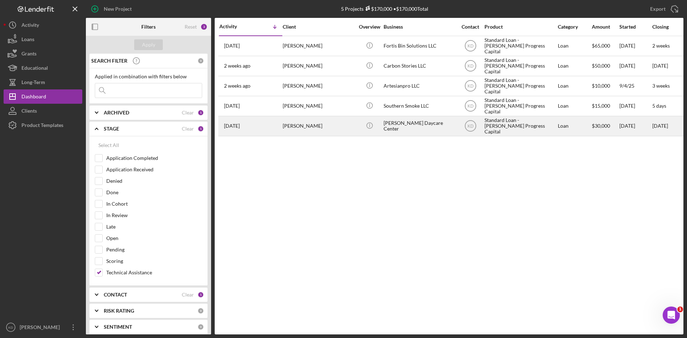
click at [306, 124] on div "Akeya Davis" at bounding box center [319, 126] width 72 height 19
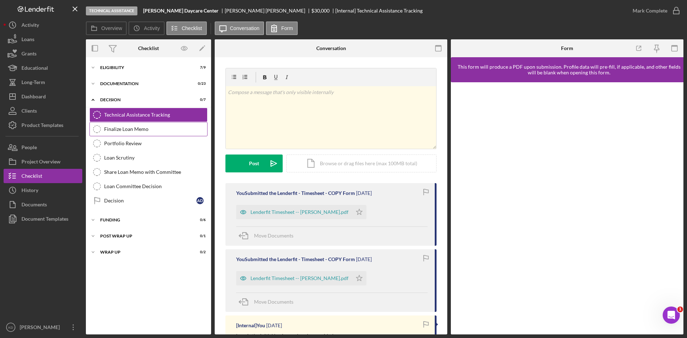
click at [138, 129] on div "Finalize Loan Memo" at bounding box center [155, 129] width 103 height 6
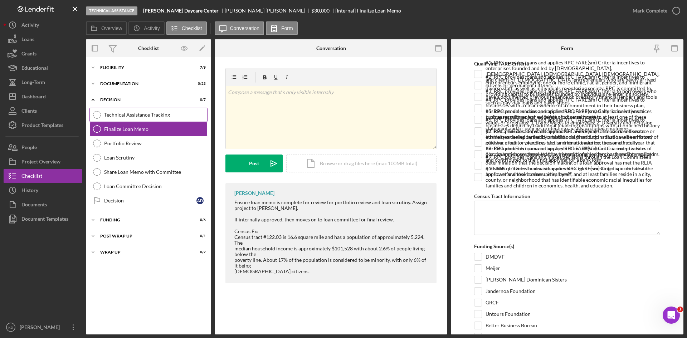
click at [137, 112] on div "Technical Assistance Tracking" at bounding box center [155, 115] width 103 height 6
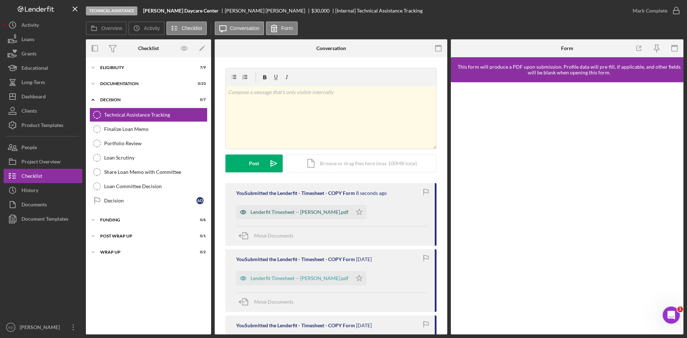
click at [287, 213] on div "Lenderfit Timesheet -- [PERSON_NAME].pdf" at bounding box center [300, 212] width 98 height 6
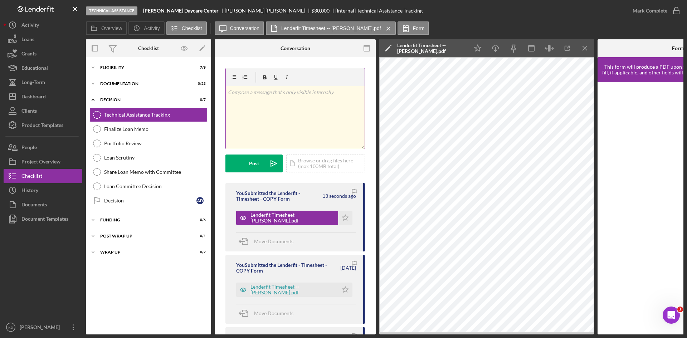
click at [274, 112] on div "v Color teal Color pink Remove color Add row above Add row below Add column bef…" at bounding box center [295, 117] width 139 height 63
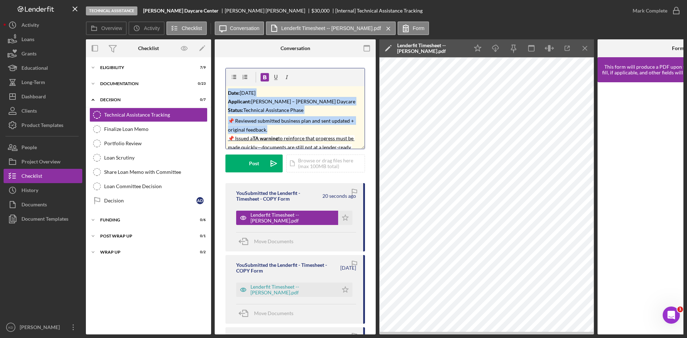
drag, startPoint x: 269, startPoint y: 108, endPoint x: 222, endPoint y: 89, distance: 50.5
click at [222, 89] on div "v Color teal Color pink Remove color Add row above Add row below Add column bef…" at bounding box center [295, 341] width 161 height 568
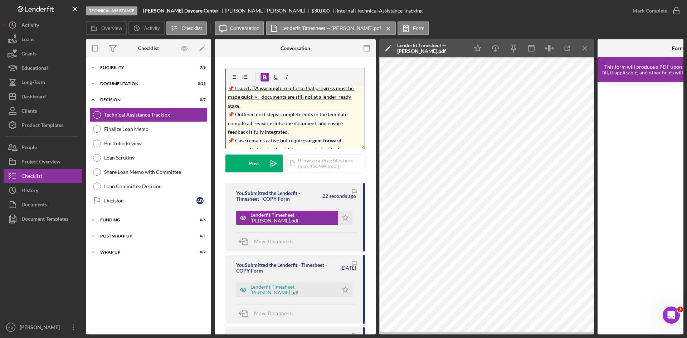
scroll to position [20, 0]
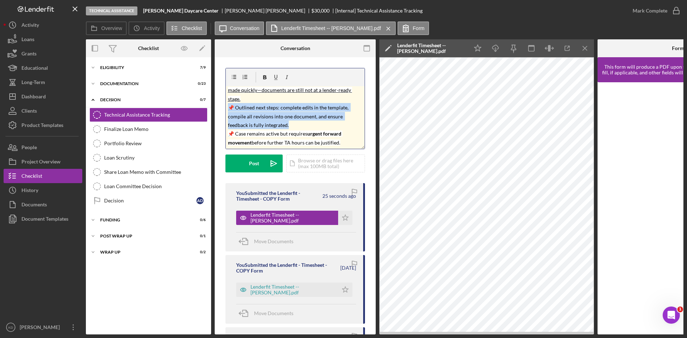
drag, startPoint x: 291, startPoint y: 127, endPoint x: 226, endPoint y: 108, distance: 68.2
click at [226, 108] on div "v Color teal Color pink Remove color Add row above Add row below Add column bef…" at bounding box center [295, 117] width 139 height 63
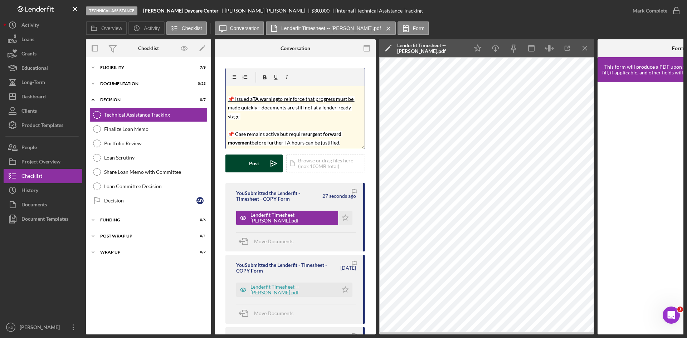
click at [244, 166] on button "Post Icon/icon-invite-send" at bounding box center [254, 164] width 57 height 18
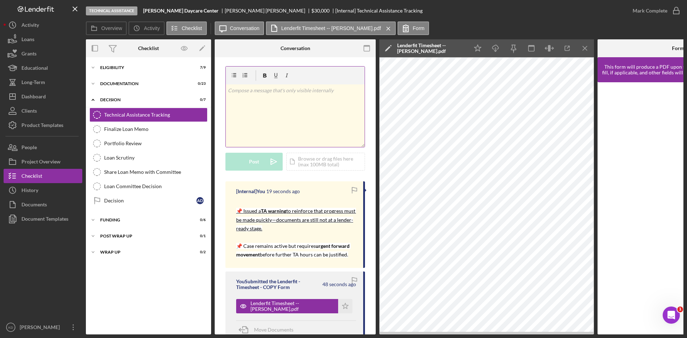
scroll to position [0, 0]
